Goal: Task Accomplishment & Management: Use online tool/utility

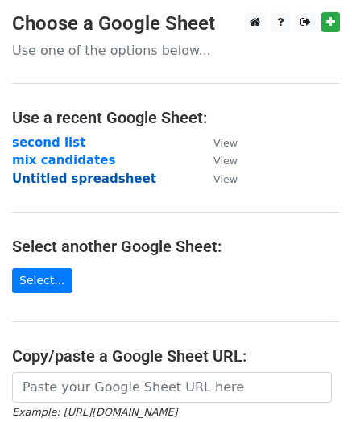
click at [113, 180] on strong "Untitled spreadsheet" at bounding box center [84, 179] width 144 height 15
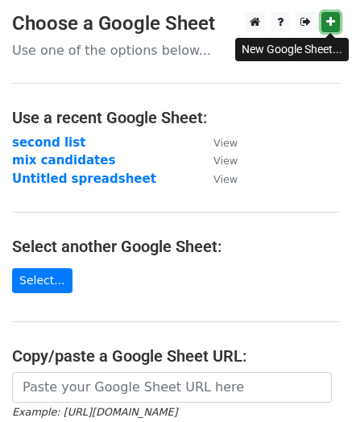
click at [334, 30] on link at bounding box center [331, 22] width 19 height 20
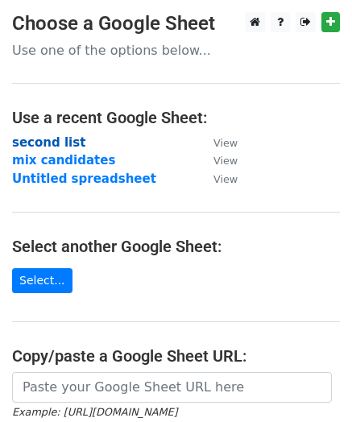
click at [47, 139] on strong "second list" at bounding box center [48, 142] width 73 height 15
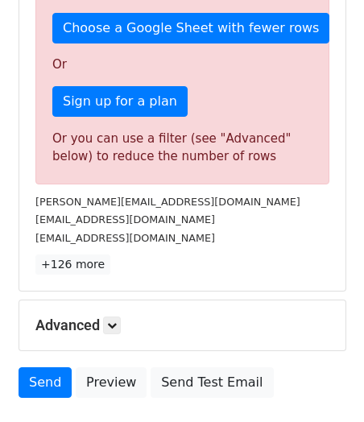
scroll to position [400, 0]
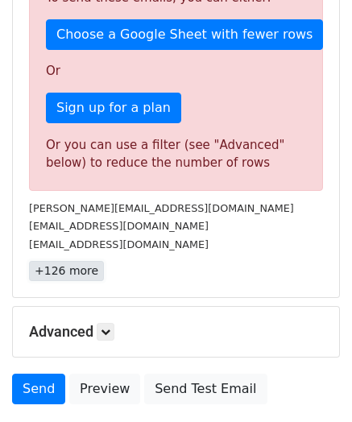
click at [71, 268] on link "+126 more" at bounding box center [66, 271] width 75 height 20
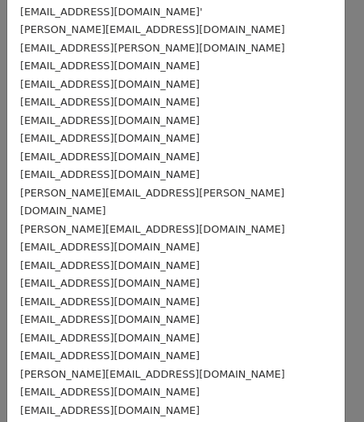
scroll to position [1428, 0]
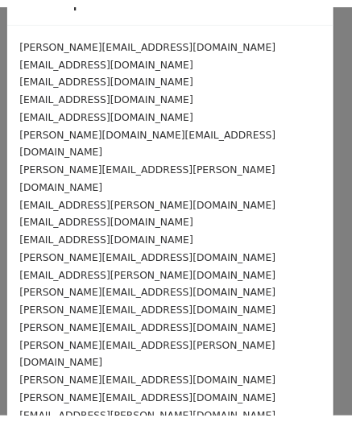
scroll to position [0, 0]
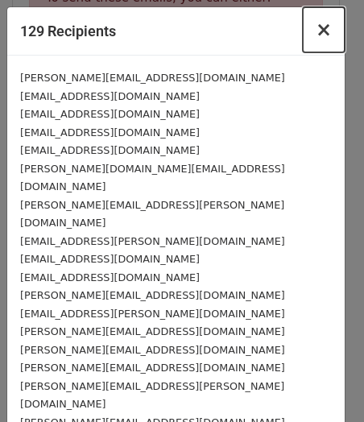
click at [316, 29] on span "×" at bounding box center [324, 30] width 16 height 23
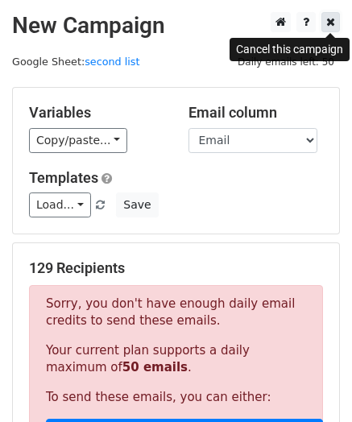
click at [328, 25] on icon at bounding box center [330, 21] width 9 height 11
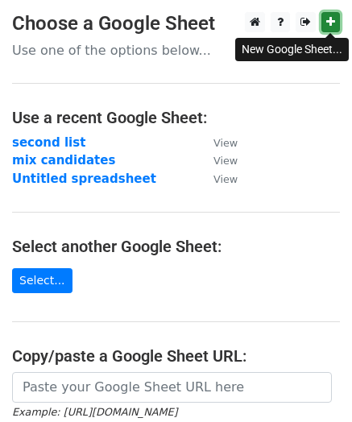
click at [325, 23] on link at bounding box center [331, 22] width 19 height 20
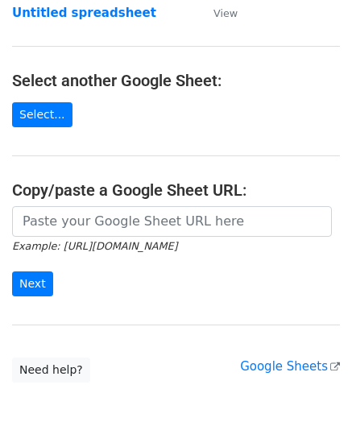
scroll to position [167, 0]
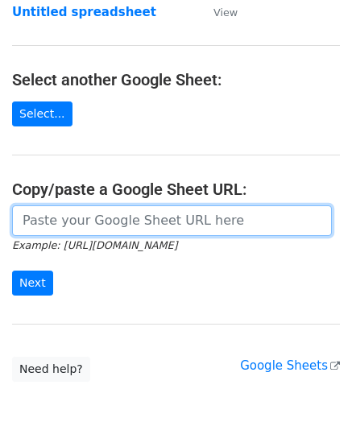
click at [141, 219] on input "url" at bounding box center [172, 221] width 320 height 31
paste input "https://docs.google.com/spreadsheets/d/1SuLkBUsAEn0j431pMllea0je9ayuabeQiHh7RfO…"
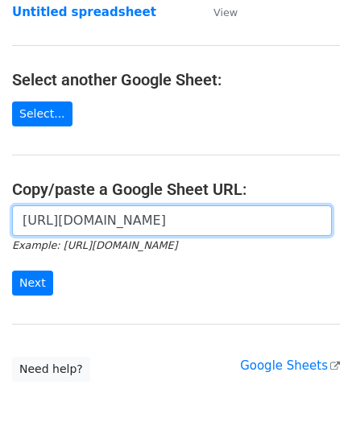
scroll to position [0, 343]
type input "[URL][DOMAIN_NAME]"
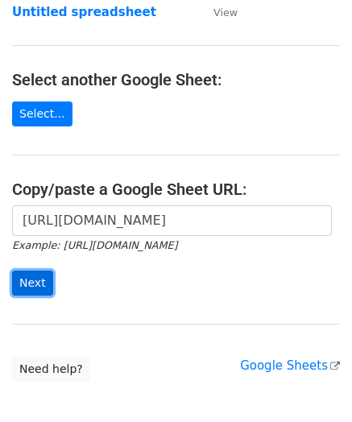
scroll to position [0, 0]
click at [24, 287] on input "Next" at bounding box center [32, 283] width 41 height 25
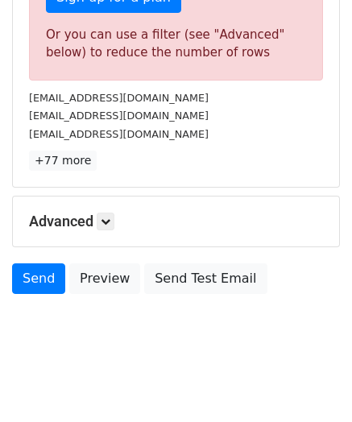
scroll to position [511, 0]
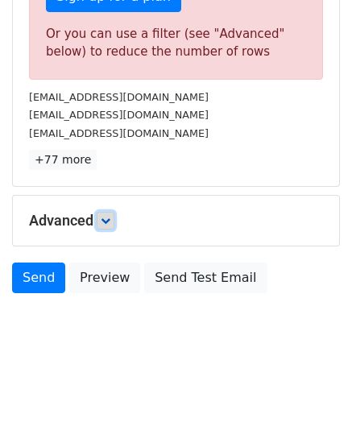
click at [106, 223] on icon at bounding box center [106, 221] width 10 height 10
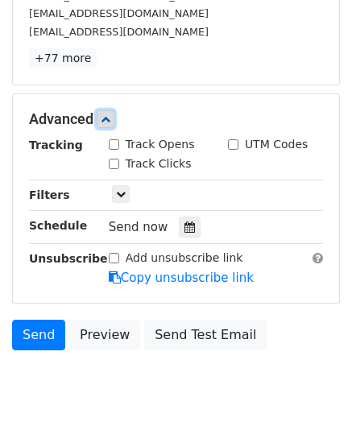
scroll to position [613, 0]
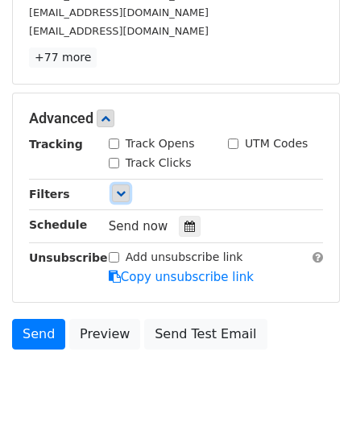
click at [112, 193] on link at bounding box center [121, 194] width 18 height 18
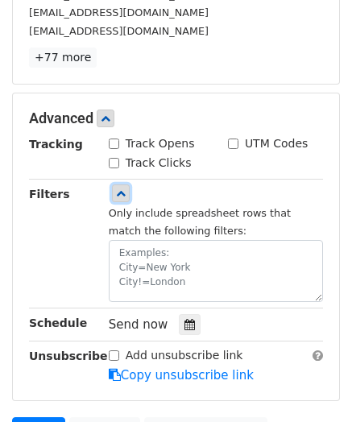
click at [122, 194] on icon at bounding box center [121, 194] width 10 height 10
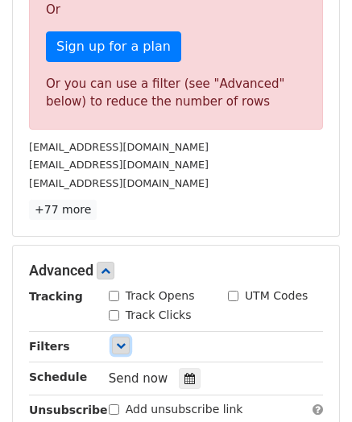
scroll to position [460, 0]
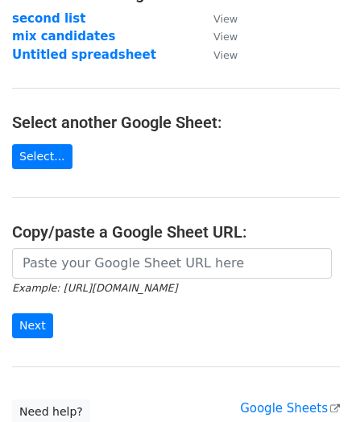
scroll to position [125, 0]
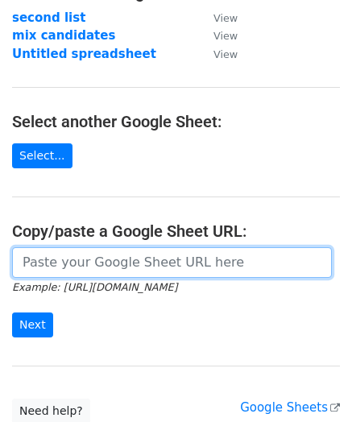
click at [106, 255] on input "url" at bounding box center [172, 262] width 320 height 31
paste input "https://docs.google.com/spreadsheets/d/1SuLkBUsAEn0j431pMllea0je9ayuabeQiHh7RfO…"
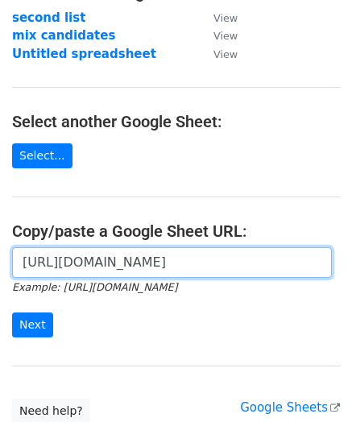
scroll to position [0, 343]
type input "https://docs.google.com/spreadsheets/d/1SuLkBUsAEn0j431pMllea0je9ayuabeQiHh7RfO…"
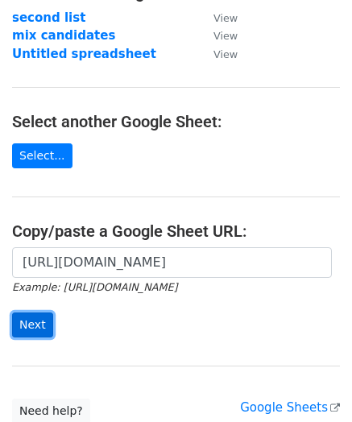
scroll to position [0, 0]
click at [32, 328] on input "Next" at bounding box center [32, 325] width 41 height 25
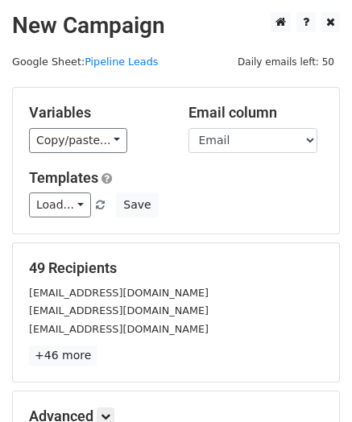
scroll to position [204, 0]
